Goal: Task Accomplishment & Management: Manage account settings

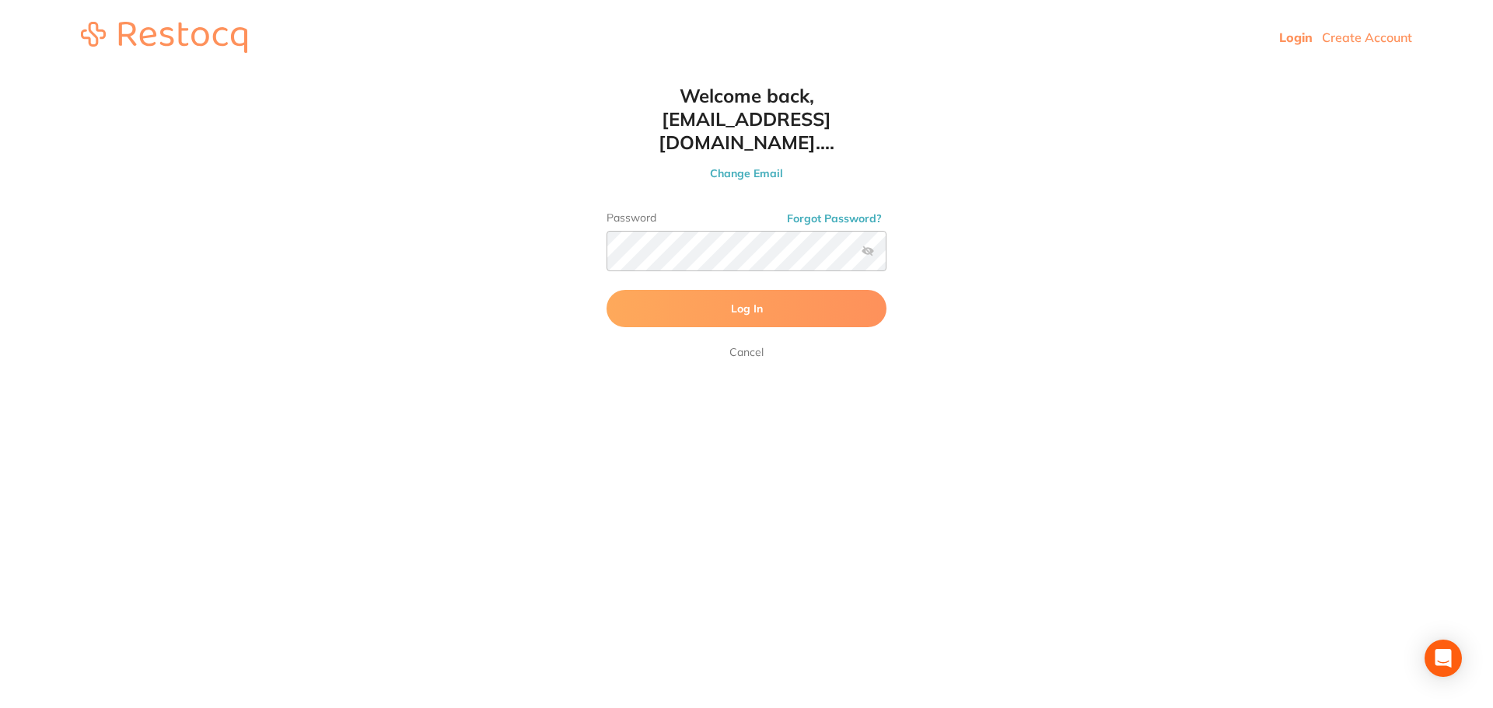
click at [749, 302] on span "Log In" at bounding box center [747, 309] width 32 height 14
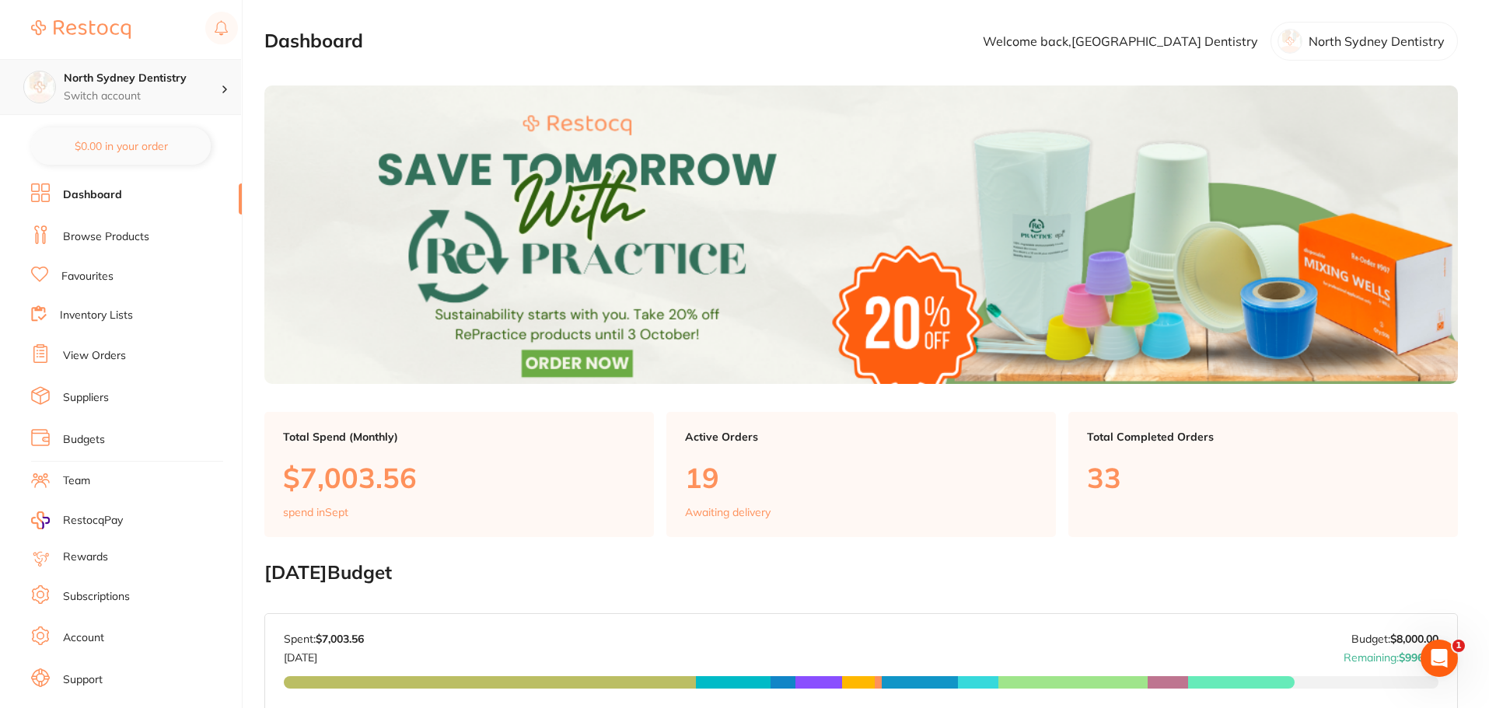
click at [176, 96] on p "Switch account" at bounding box center [142, 97] width 157 height 16
click at [76, 400] on link "Suppliers" at bounding box center [86, 398] width 46 height 16
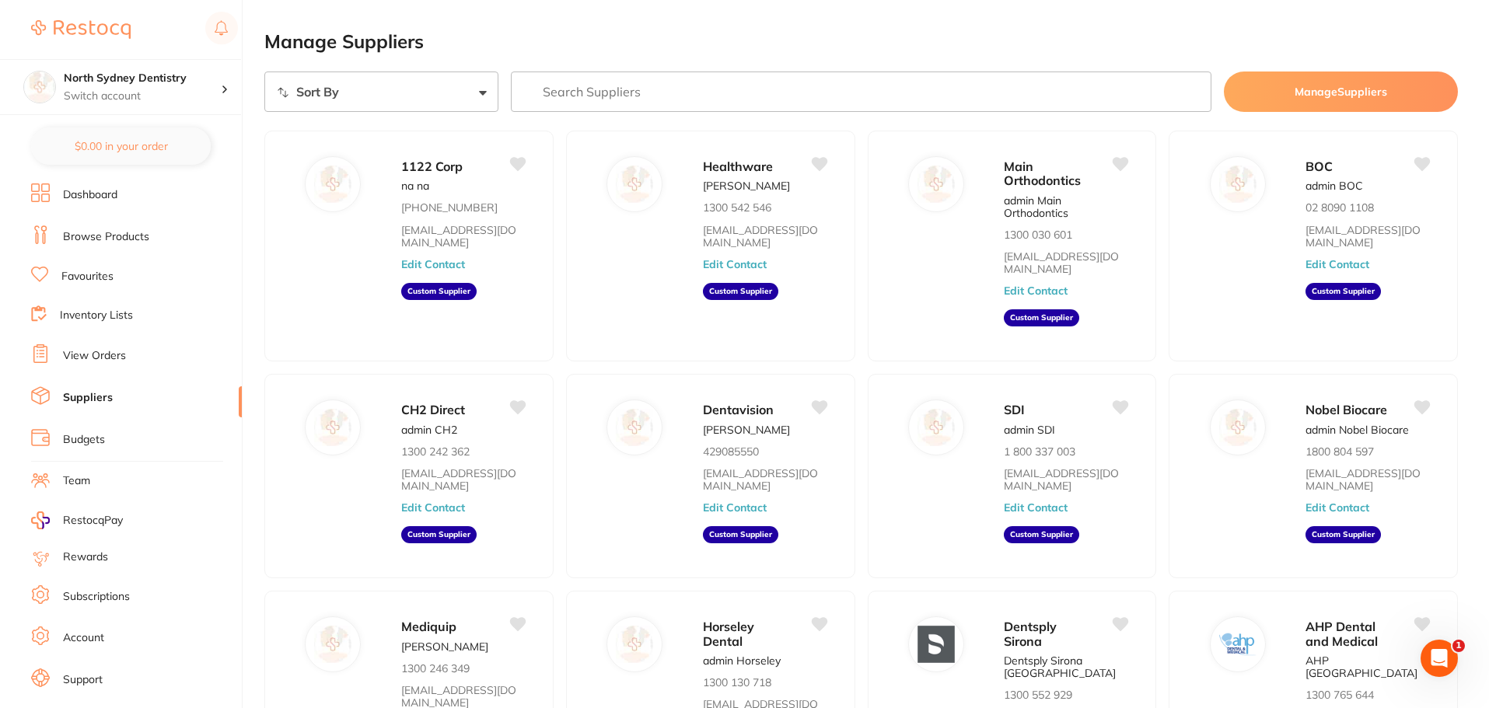
click at [389, 91] on select "Sort By A-Z Z-A" at bounding box center [381, 92] width 234 height 40
click at [554, 89] on input "search" at bounding box center [861, 92] width 701 height 40
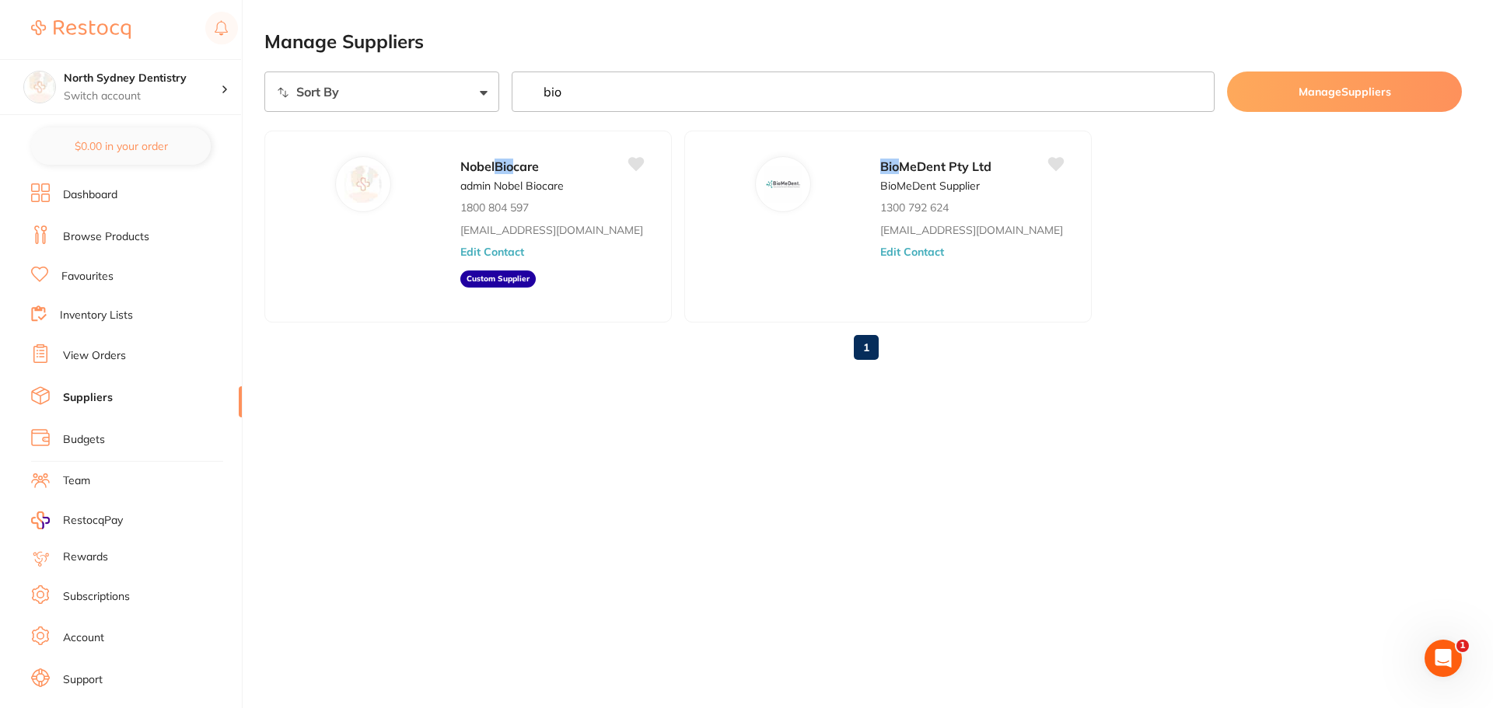
type input "bio"
